Goal: Information Seeking & Learning: Learn about a topic

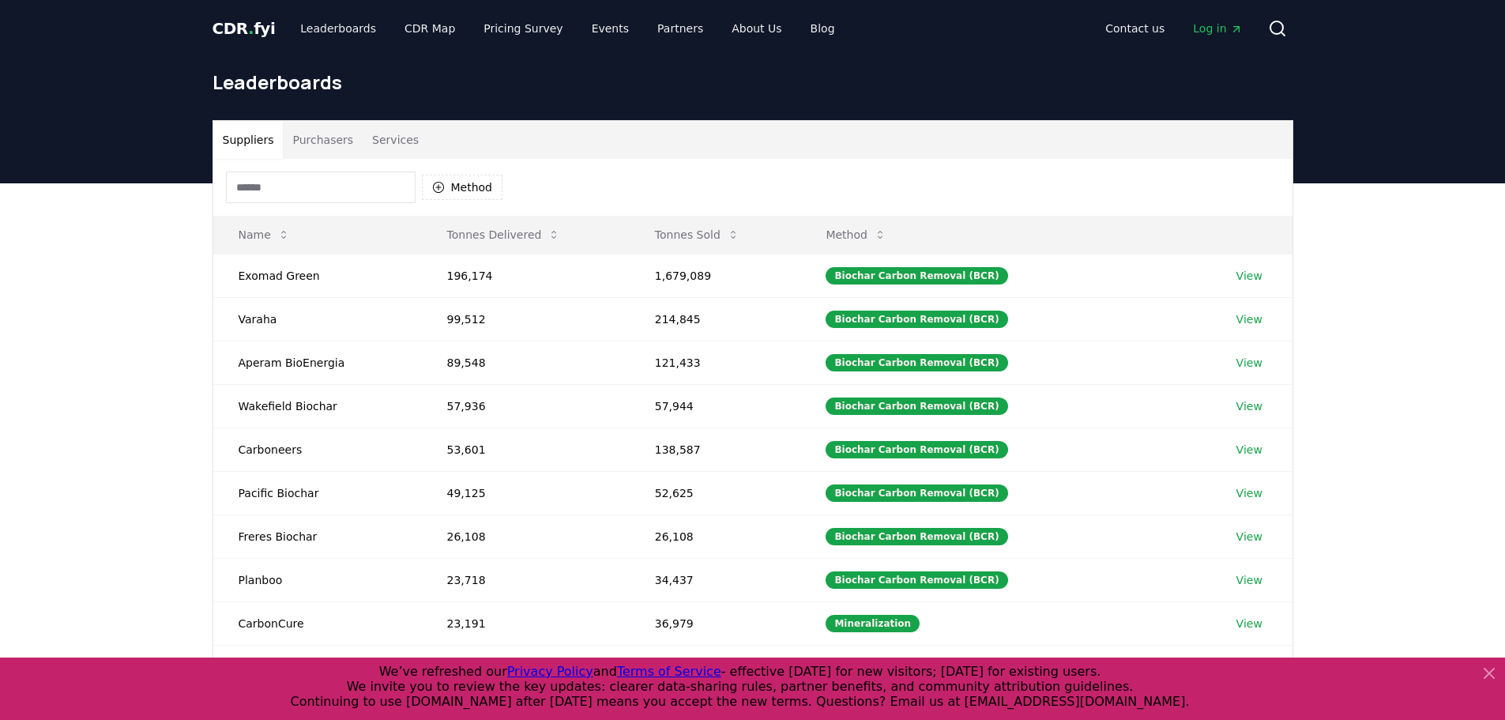
click at [378, 132] on button "Services" at bounding box center [396, 140] width 66 height 38
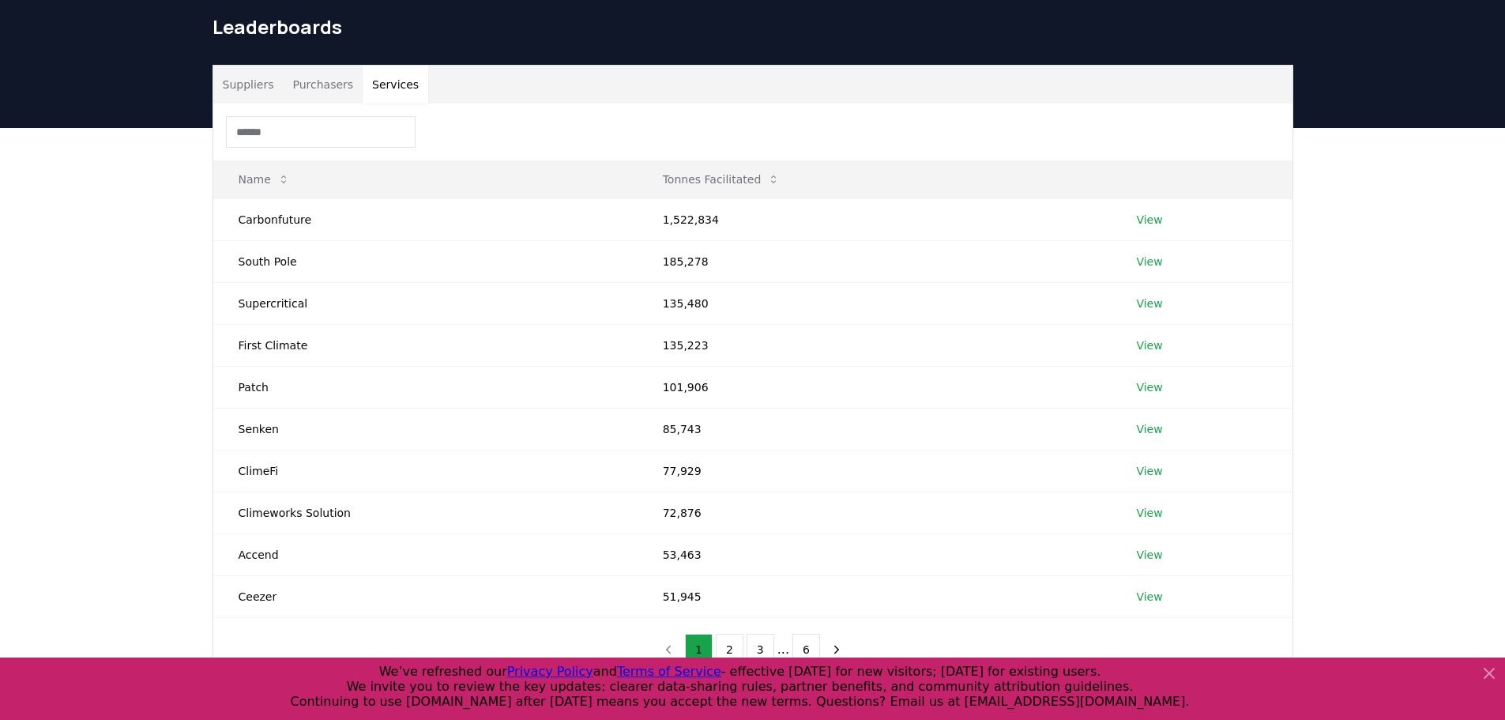
scroll to position [79, 0]
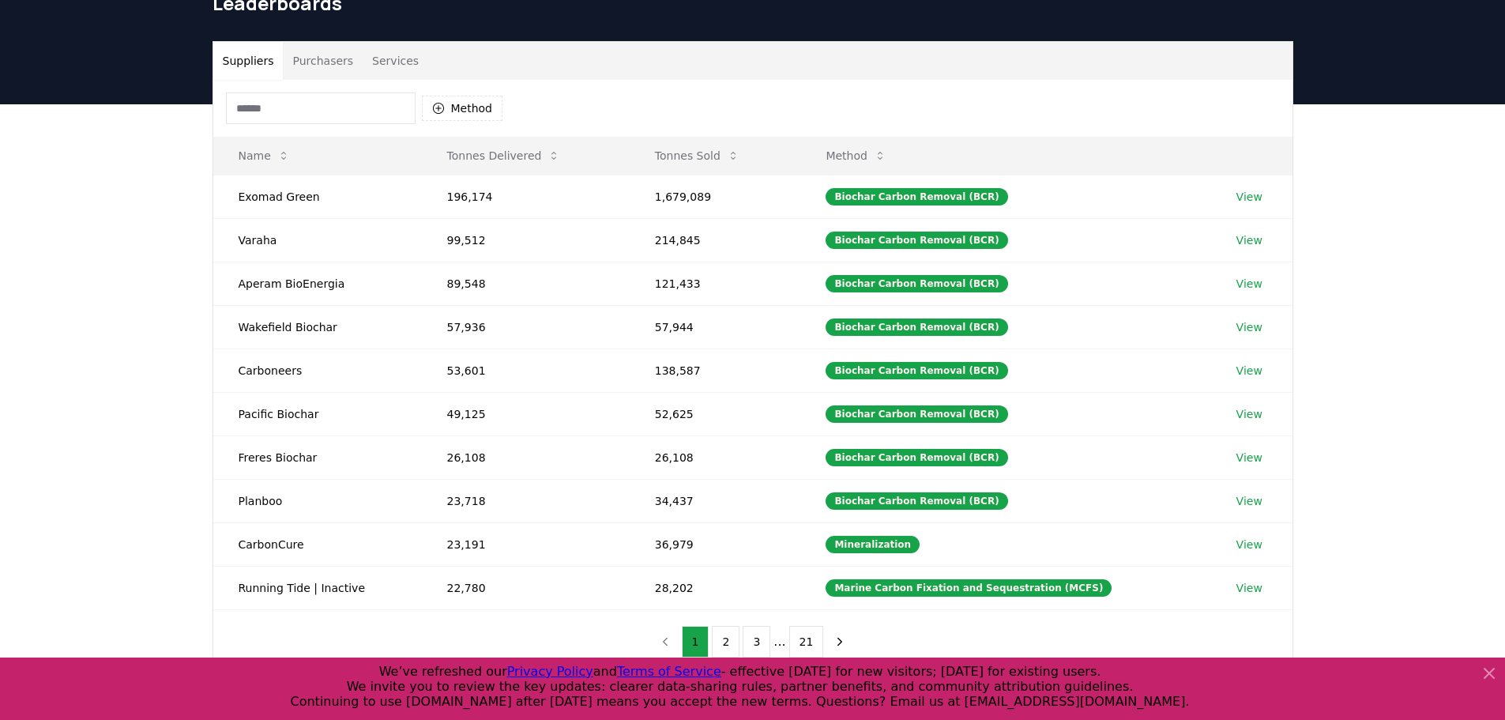
click at [258, 72] on button "Suppliers" at bounding box center [248, 61] width 70 height 38
click at [1249, 194] on link "View" at bounding box center [1250, 197] width 26 height 16
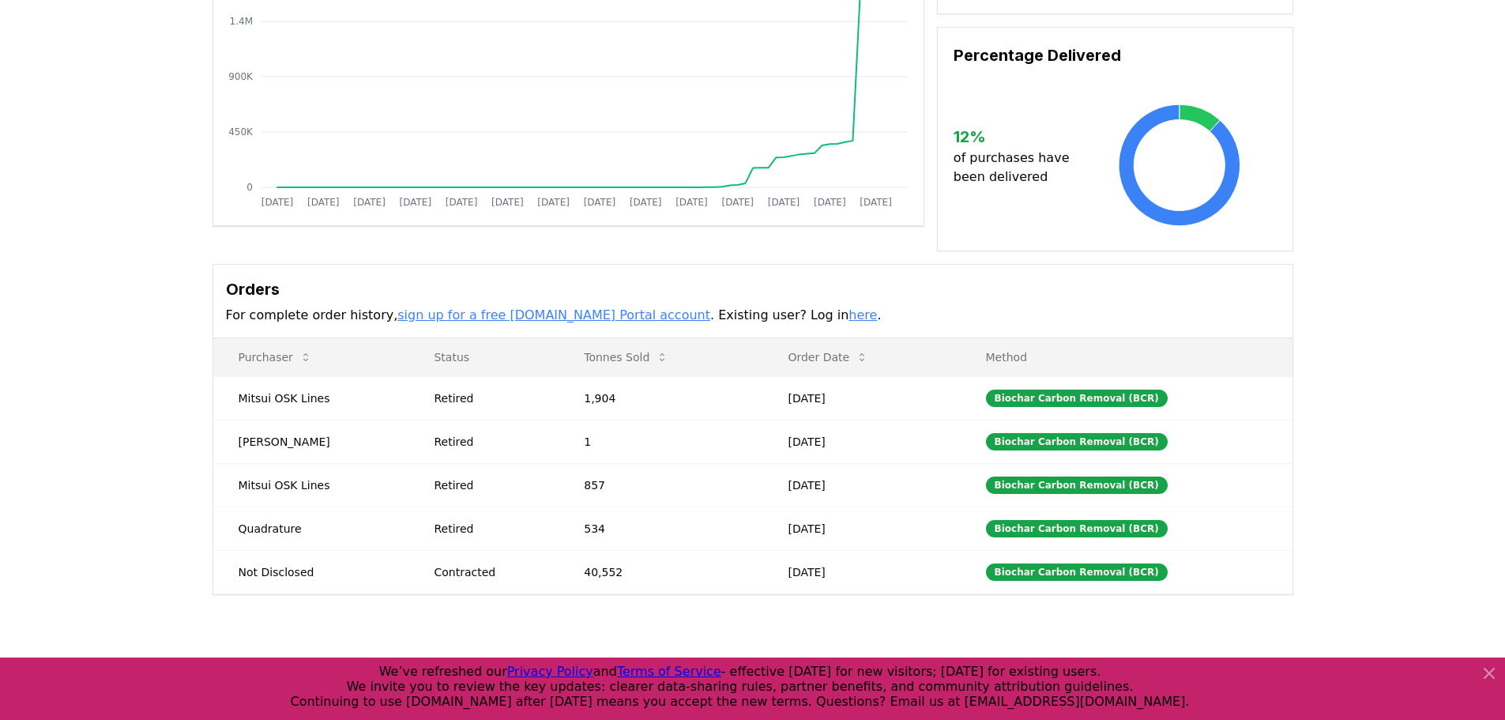
scroll to position [237, 0]
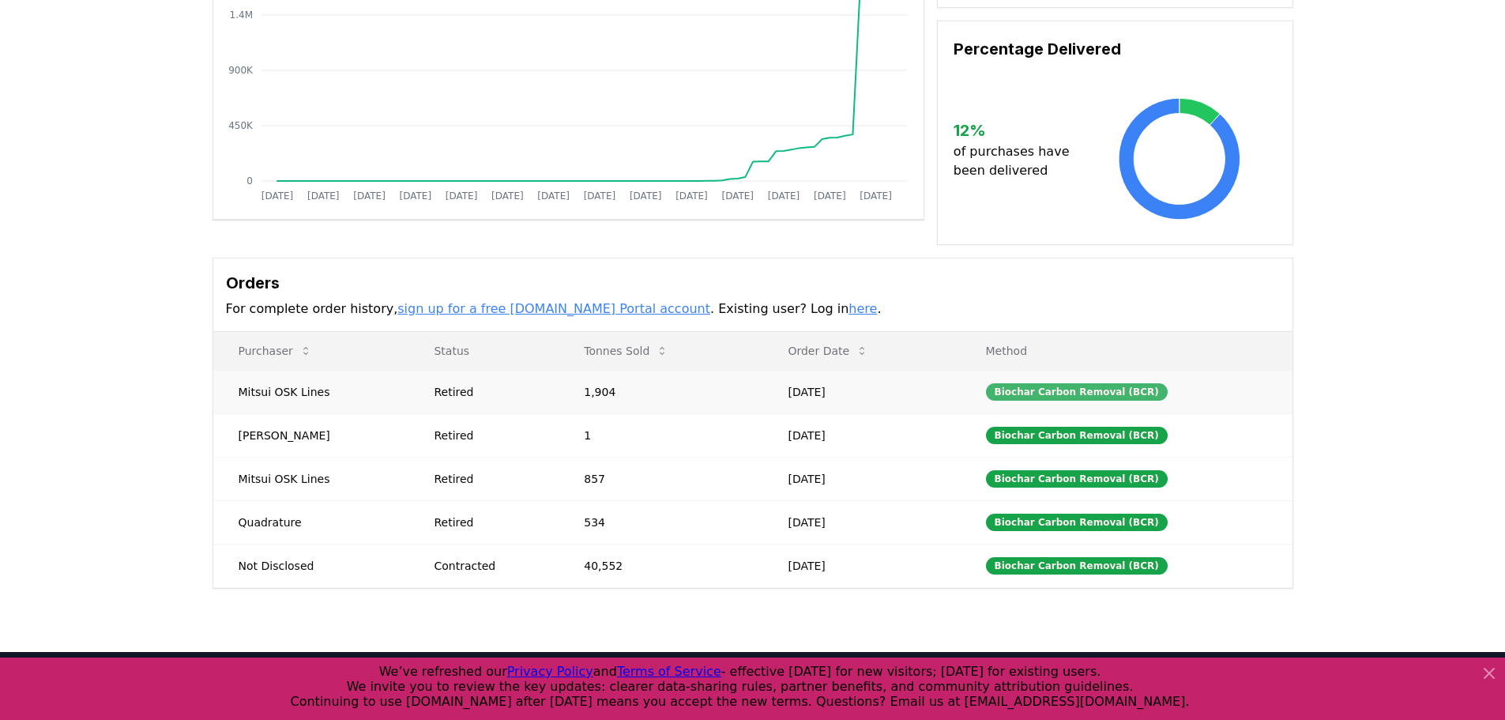
click at [1087, 388] on div "Biochar Carbon Removal (BCR)" at bounding box center [1077, 391] width 182 height 17
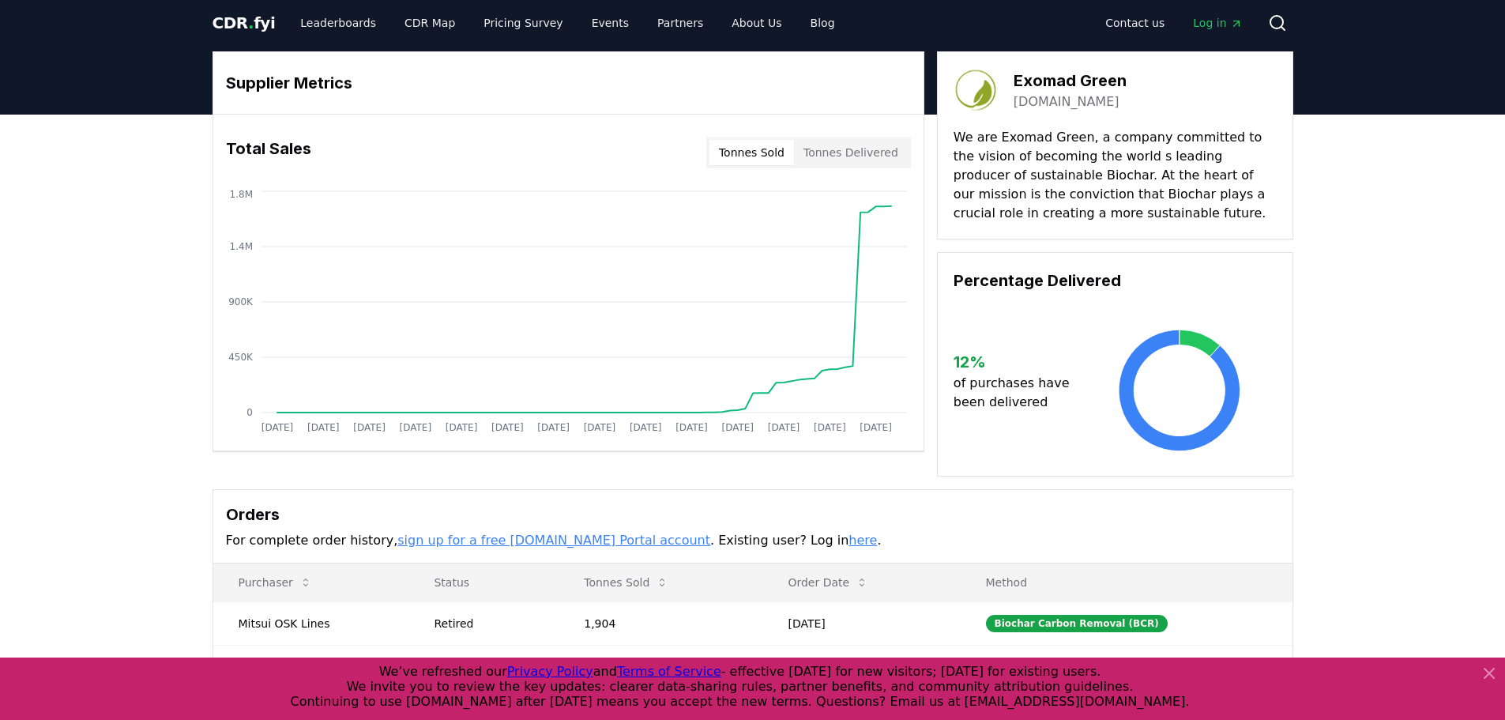
scroll to position [0, 0]
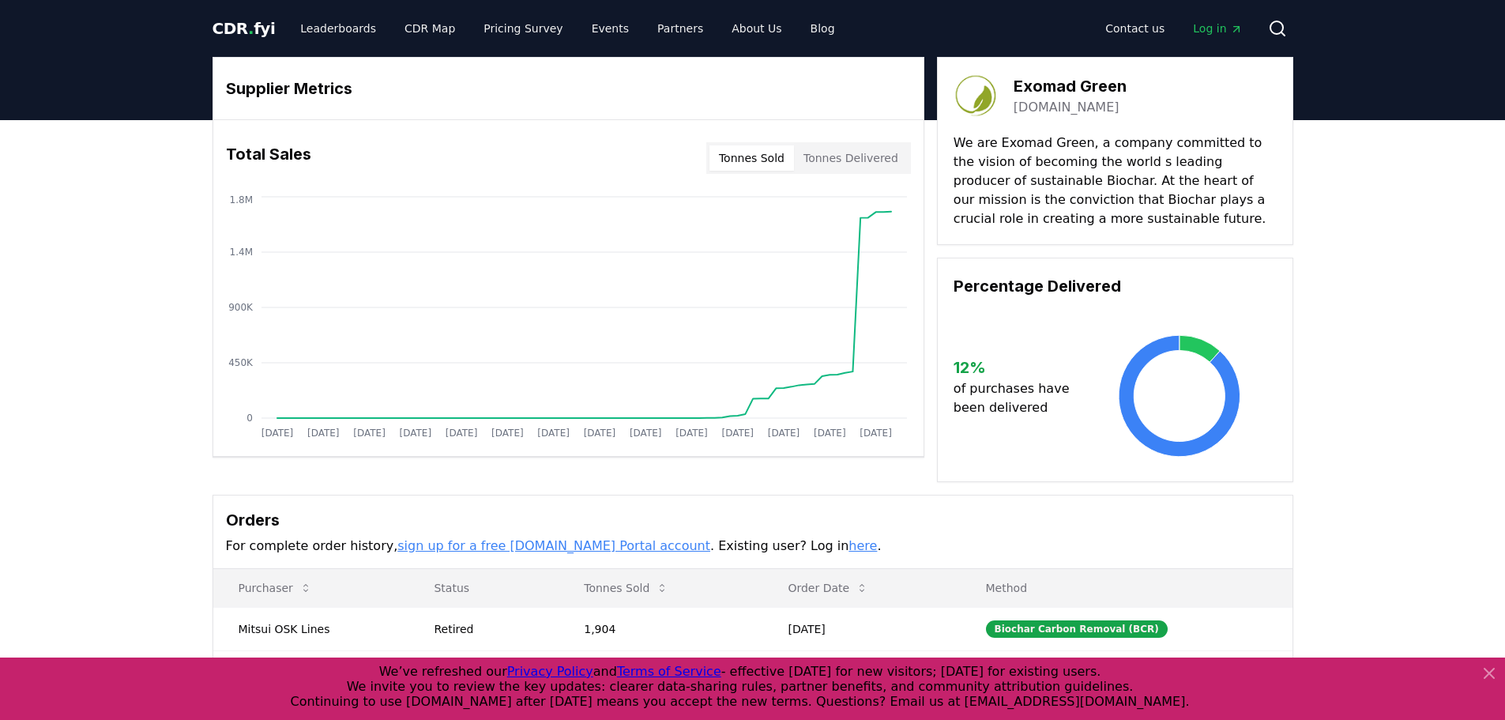
click at [876, 156] on button "Tonnes Delivered" at bounding box center [851, 157] width 114 height 25
click at [762, 155] on button "Tonnes Sold" at bounding box center [752, 157] width 85 height 25
click at [860, 257] on icon "Jan 2019 Jul 2019 Jan 2020 Jul 2020 Jan 2021 Jul 2021 Jan 2022 Jul 2022 Jan 202…" at bounding box center [562, 319] width 698 height 253
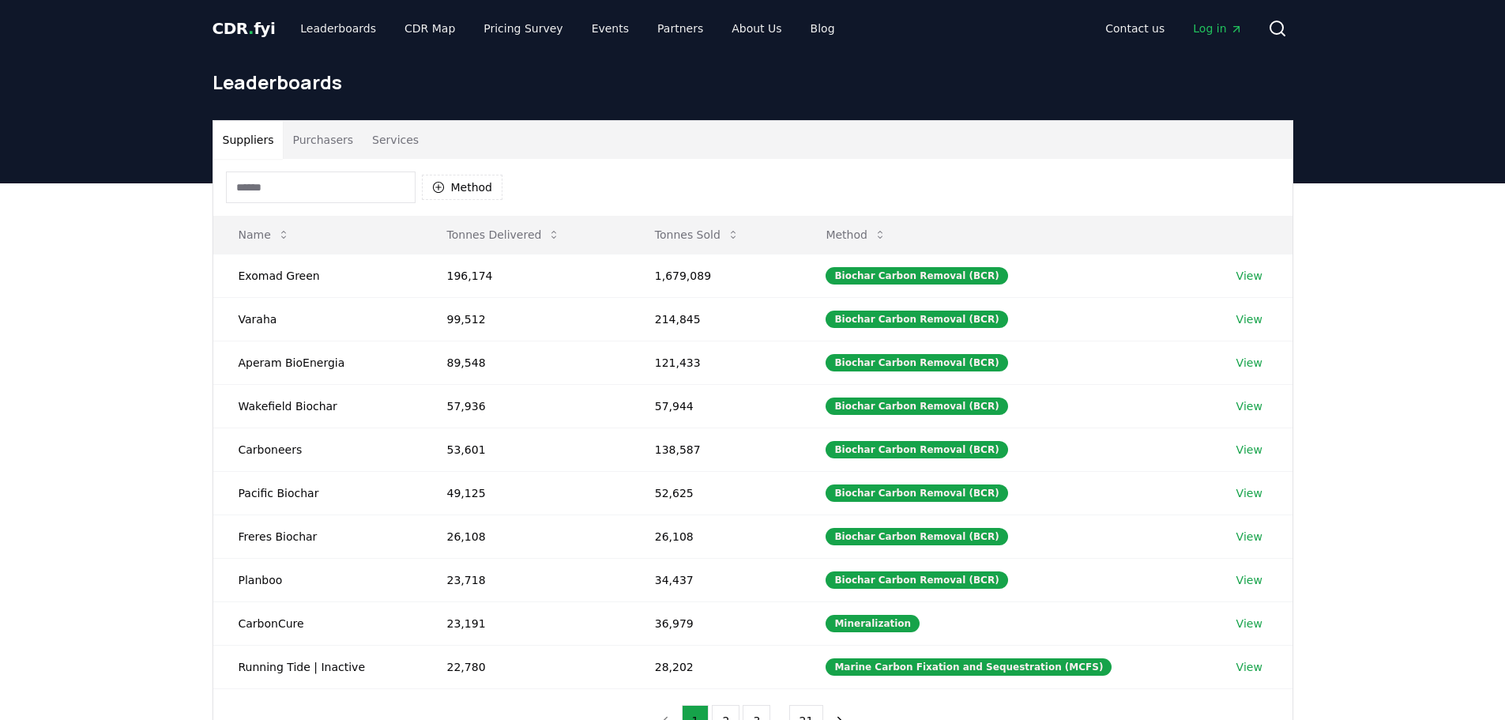
scroll to position [79, 0]
